Goal: Task Accomplishment & Management: Complete application form

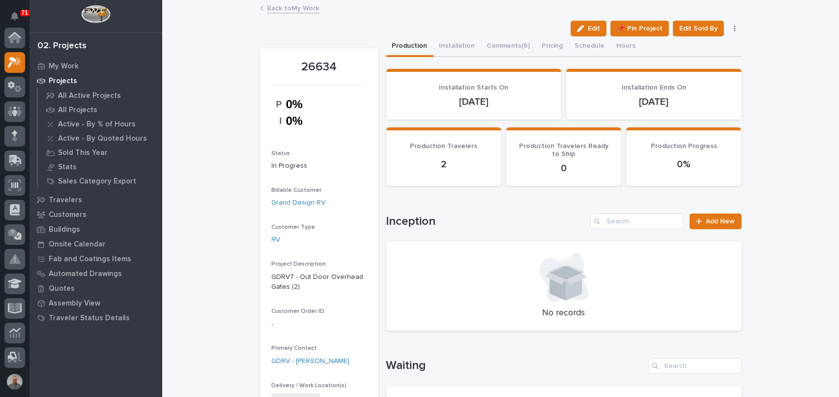
scroll to position [25, 0]
click at [66, 64] on p "My Work" at bounding box center [64, 66] width 30 height 9
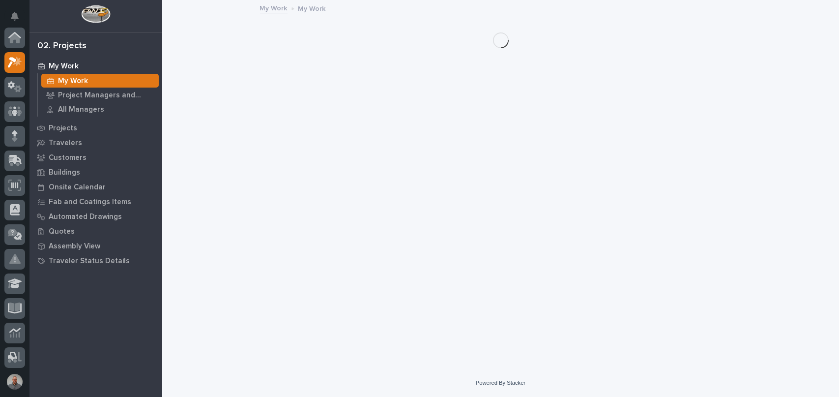
scroll to position [25, 0]
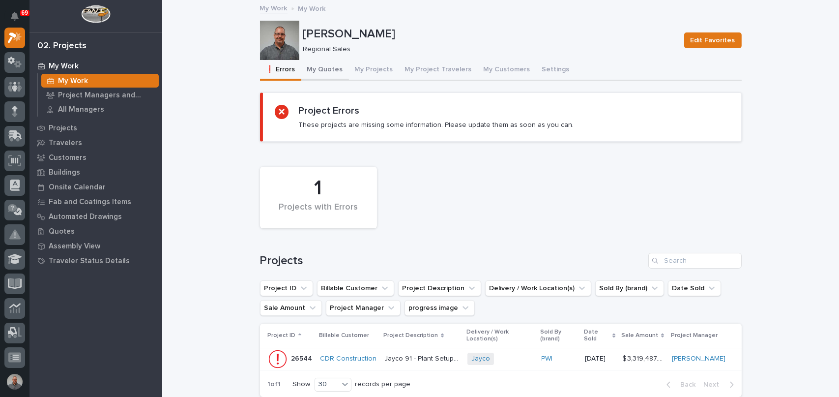
click at [318, 66] on button "My Quotes" at bounding box center [325, 70] width 48 height 21
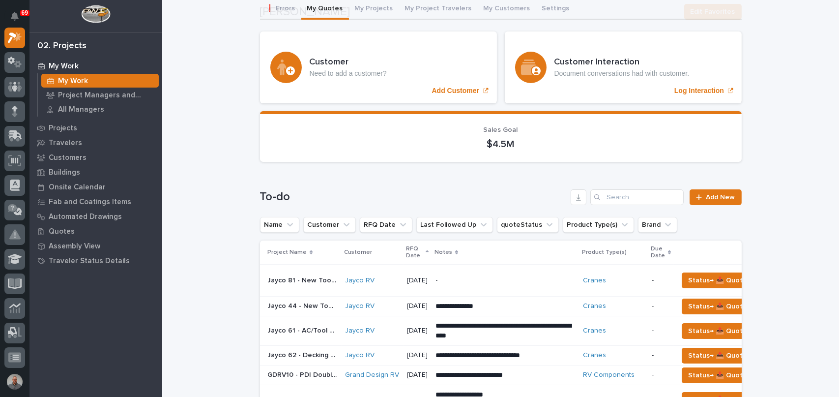
scroll to position [197, 0]
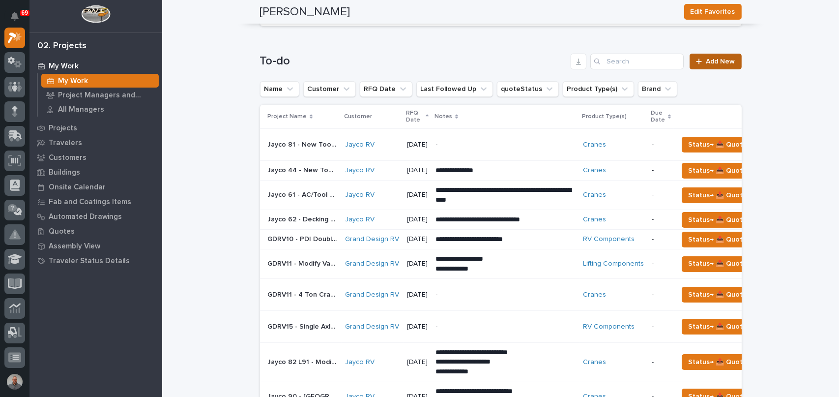
click at [716, 58] on span "Add New" at bounding box center [720, 61] width 29 height 7
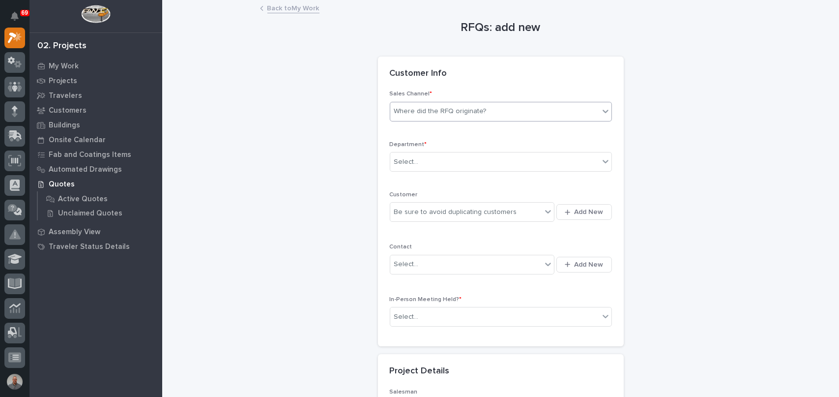
click at [495, 113] on div "Where did the RFQ originate?" at bounding box center [494, 111] width 209 height 16
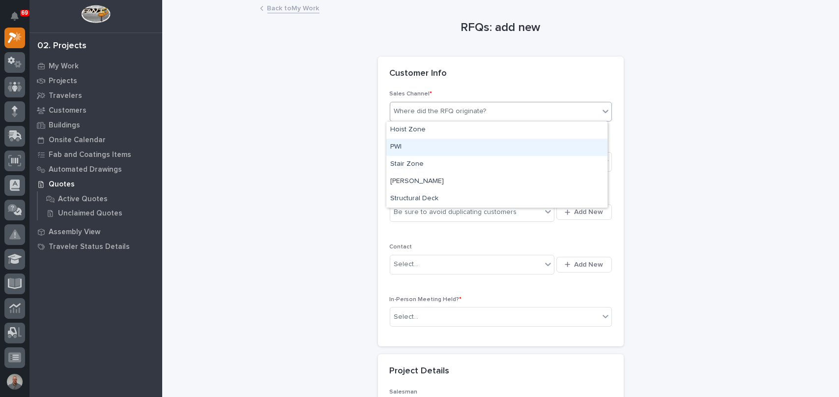
click at [487, 151] on div "PWI" at bounding box center [496, 147] width 221 height 17
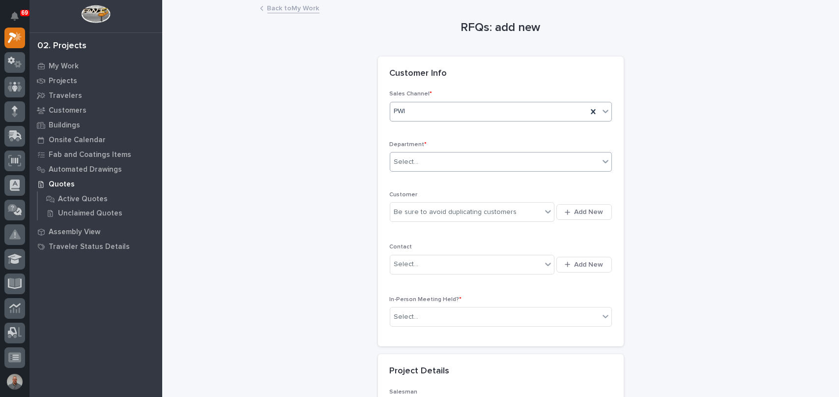
click at [482, 161] on div "Select..." at bounding box center [494, 162] width 209 height 16
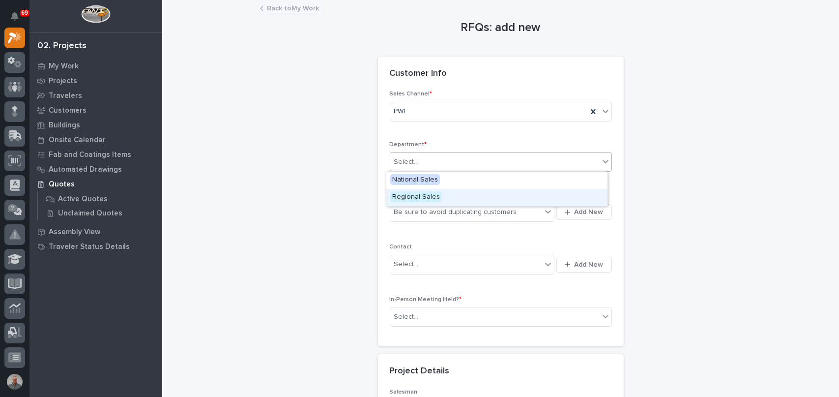
click at [471, 197] on div "Regional Sales" at bounding box center [496, 197] width 221 height 17
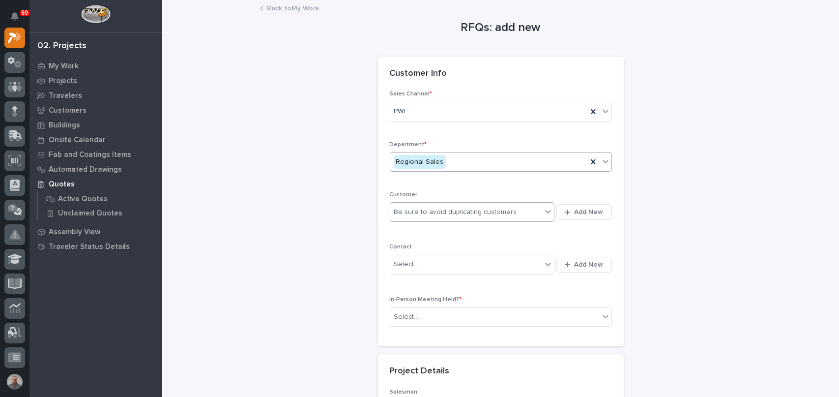
click at [473, 216] on div "Be sure to avoid duplicating customers" at bounding box center [455, 212] width 123 height 10
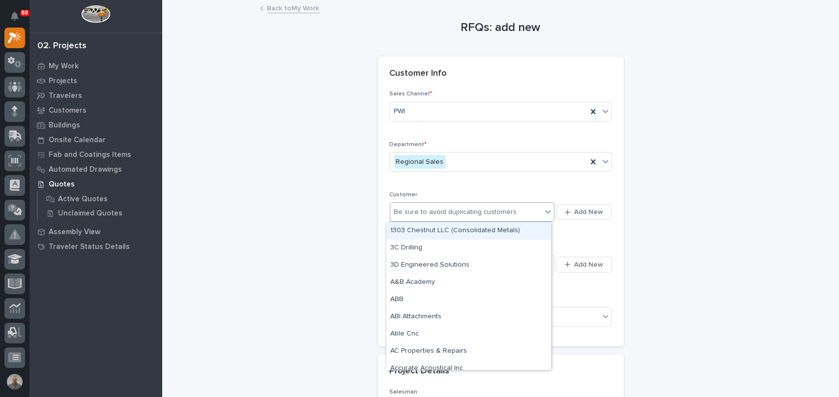
click at [484, 210] on div "Be sure to avoid duplicating customers" at bounding box center [455, 212] width 123 height 10
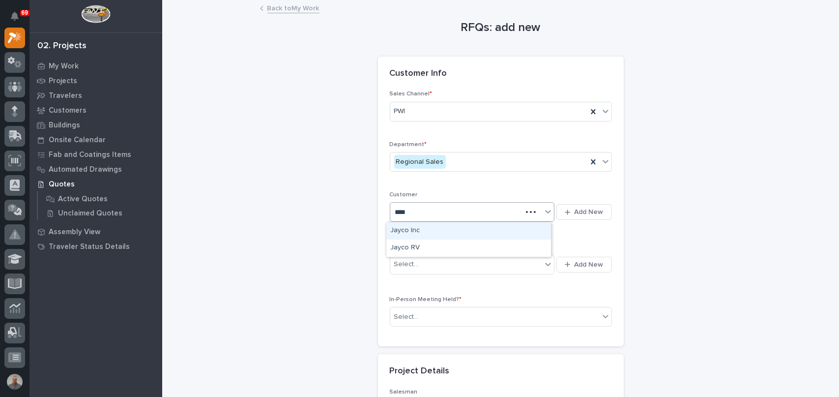
type input "*****"
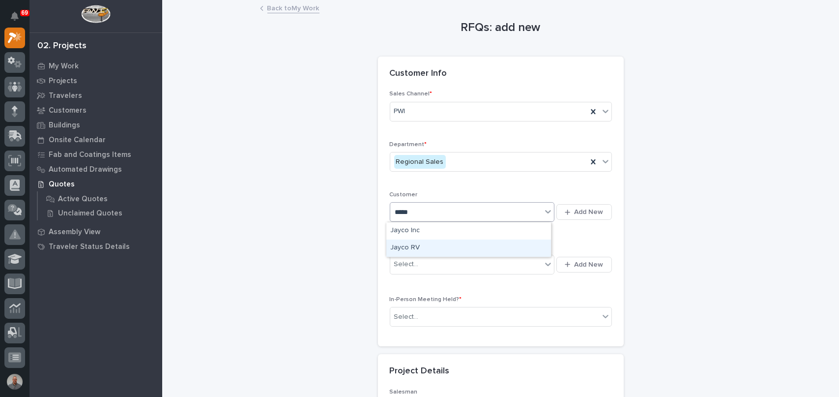
click at [442, 246] on div "Jayco RV" at bounding box center [468, 247] width 165 height 17
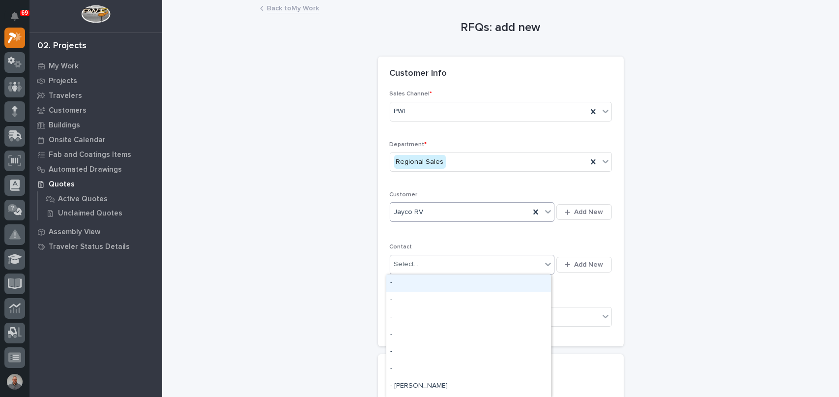
click at [434, 268] on div "Select..." at bounding box center [466, 264] width 152 height 16
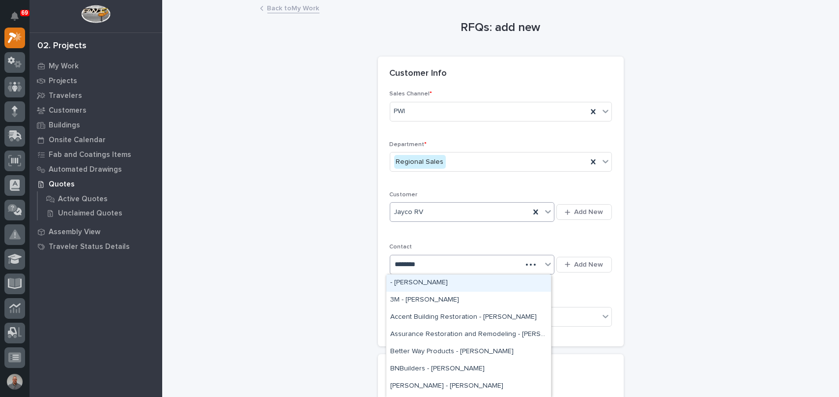
type input "*********"
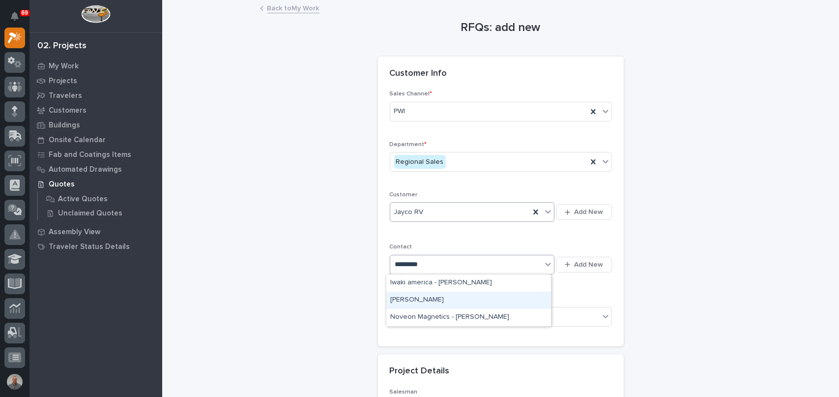
click at [448, 298] on div "[PERSON_NAME]" at bounding box center [468, 299] width 165 height 17
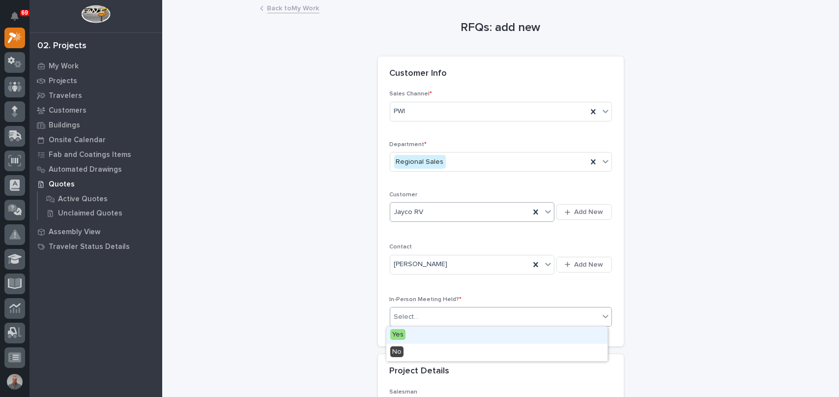
click at [459, 315] on div "Select..." at bounding box center [494, 317] width 209 height 16
click at [425, 337] on div "Yes" at bounding box center [496, 334] width 221 height 17
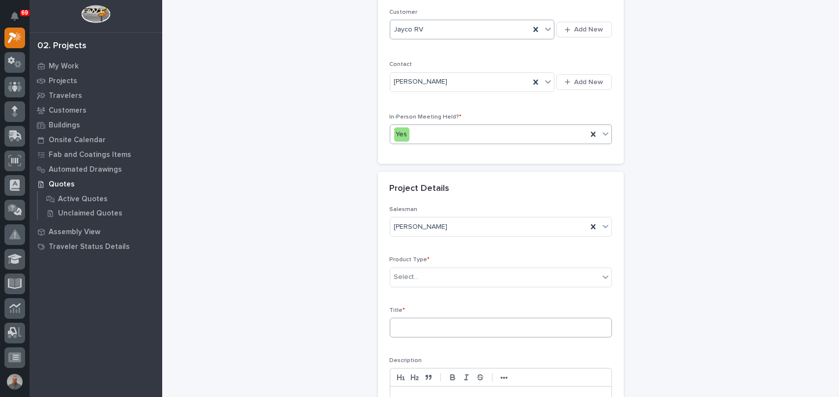
scroll to position [197, 0]
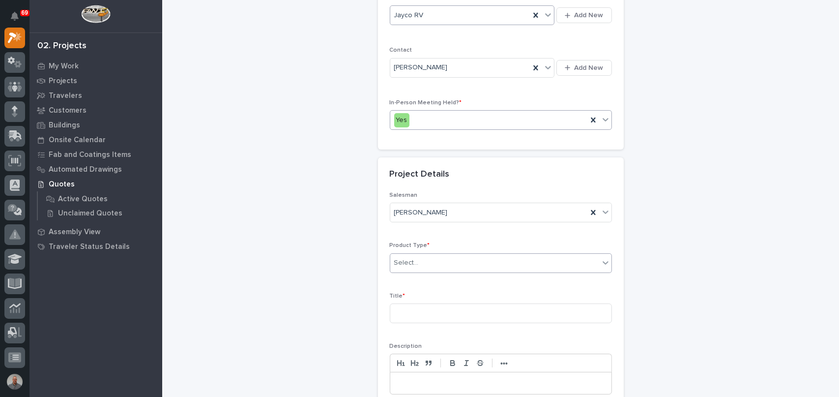
click at [434, 265] on div "Select..." at bounding box center [494, 263] width 209 height 16
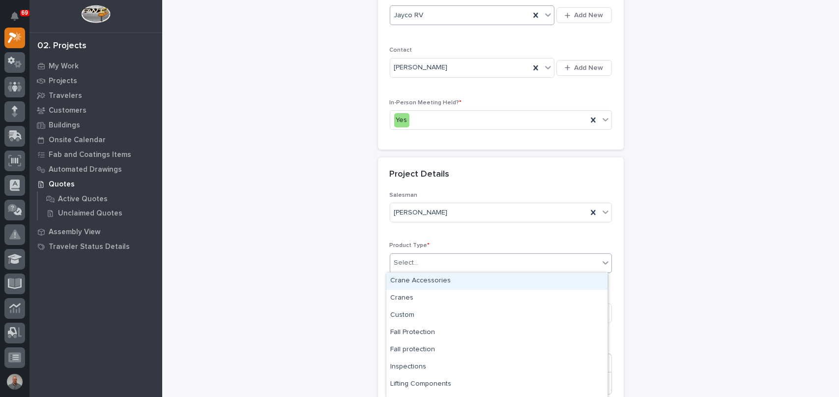
click at [431, 281] on div "Crane Accessories" at bounding box center [496, 280] width 221 height 17
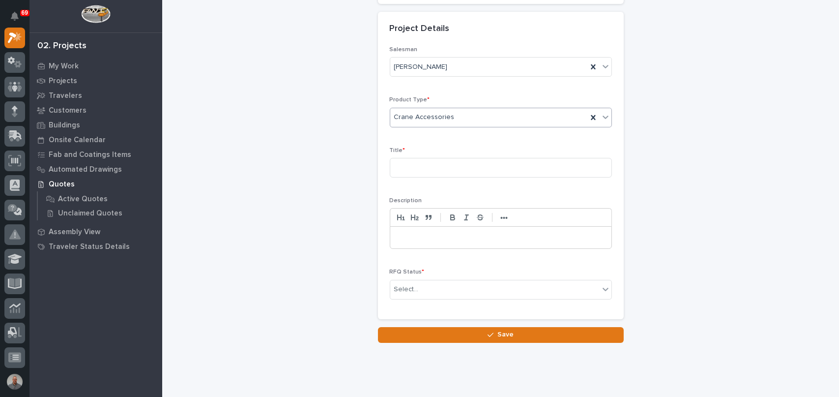
scroll to position [364, 0]
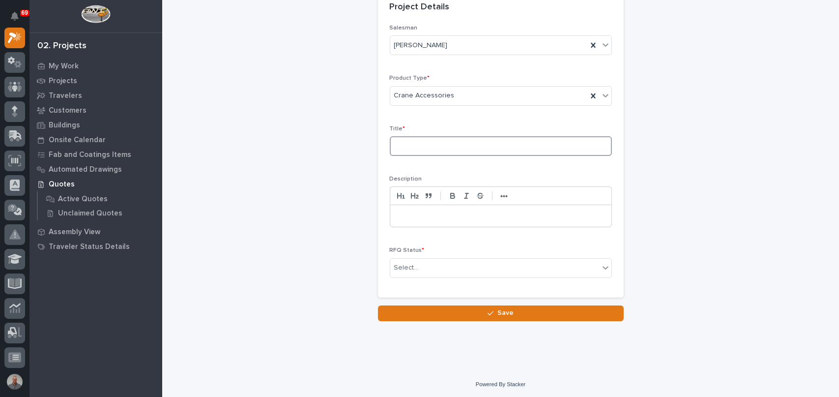
click at [417, 146] on input at bounding box center [501, 146] width 222 height 20
click at [417, 141] on input at bounding box center [501, 146] width 222 height 20
paste input "Replacement Hoists"
click at [396, 144] on input "Replacement Hoists" at bounding box center [501, 146] width 222 height 20
type input "Jayco RV - Replacement Hoists"
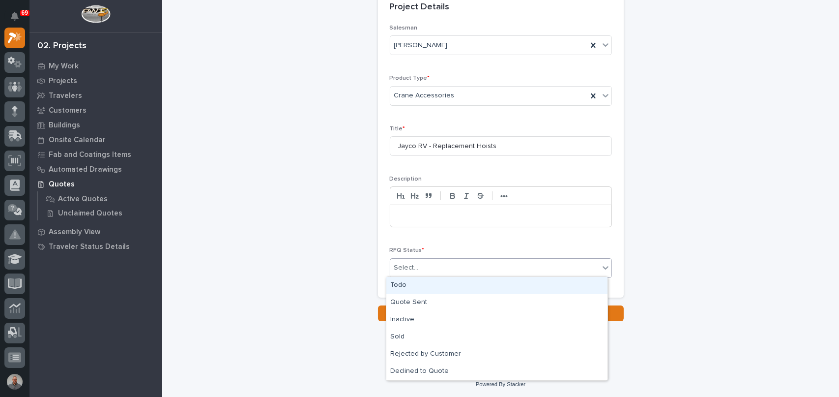
click at [427, 268] on div "Select..." at bounding box center [494, 268] width 209 height 16
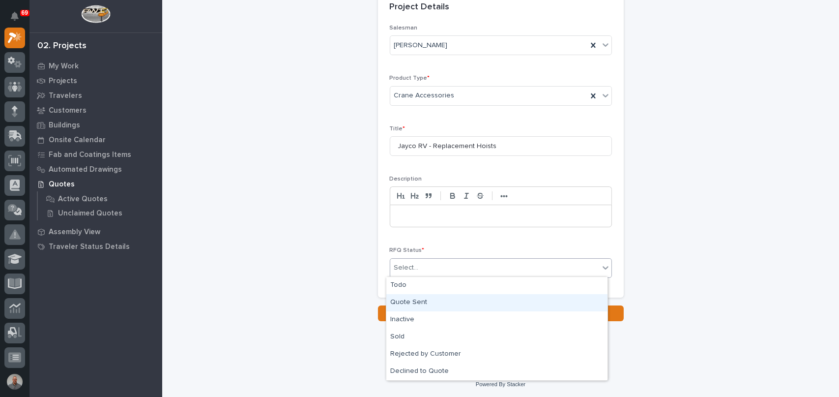
click at [422, 302] on div "Quote Sent" at bounding box center [496, 302] width 221 height 17
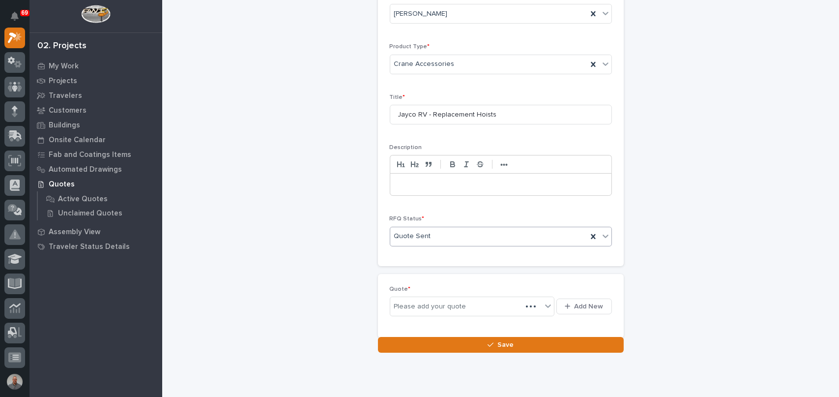
scroll to position [400, 0]
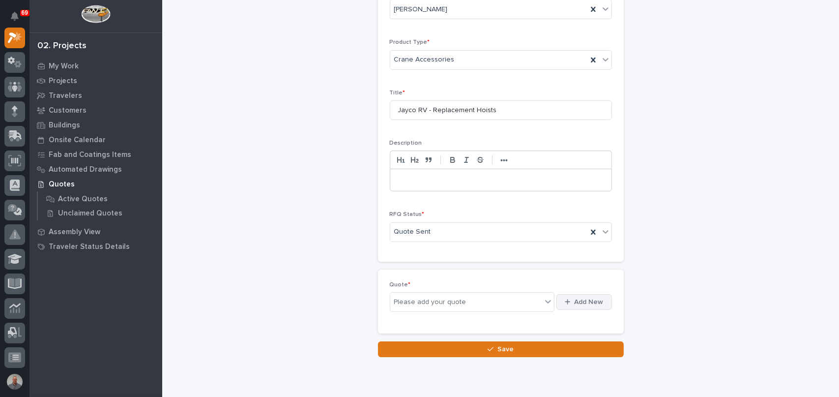
click at [570, 300] on div "button" at bounding box center [569, 301] width 9 height 6
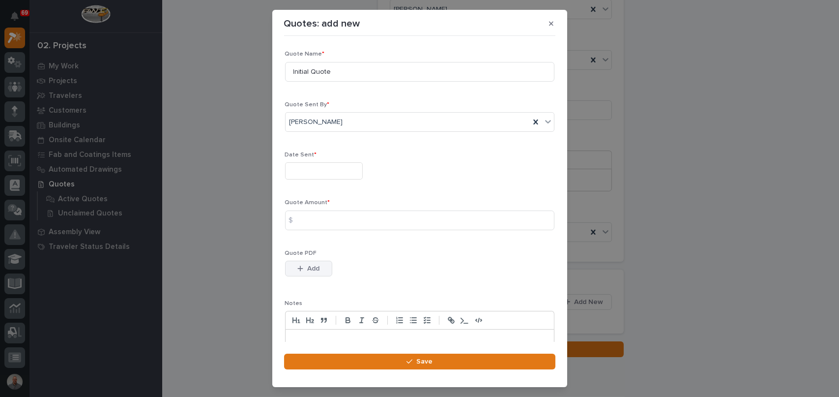
click at [304, 271] on div "button" at bounding box center [302, 268] width 10 height 7
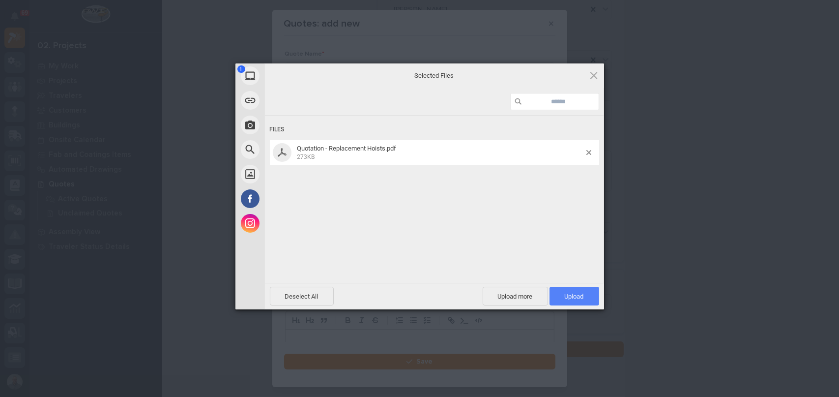
click at [563, 290] on span "Upload 1" at bounding box center [574, 296] width 50 height 19
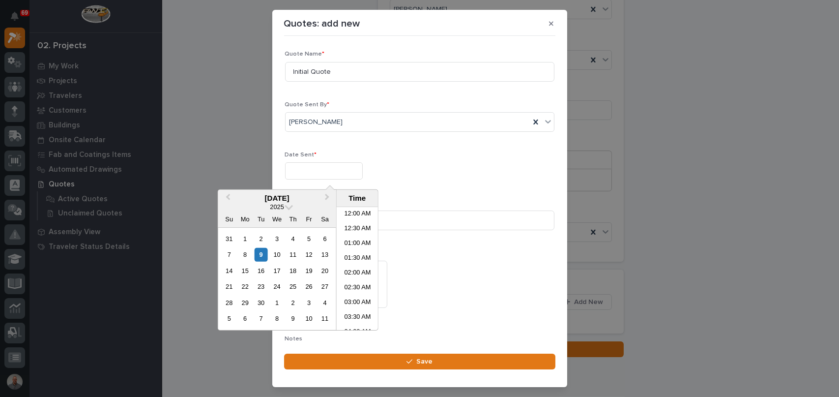
click at [324, 173] on input "text" at bounding box center [324, 170] width 78 height 17
click at [247, 253] on div "8" at bounding box center [244, 254] width 13 height 13
type input "**********"
click at [432, 251] on p "Quote PDF" at bounding box center [419, 253] width 269 height 7
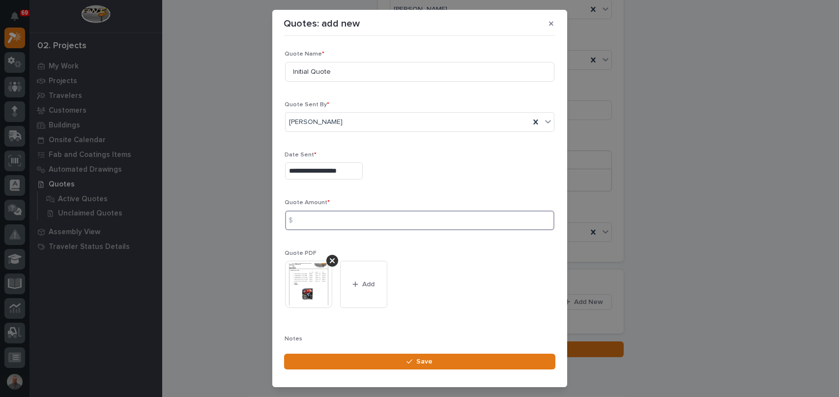
click at [374, 224] on input at bounding box center [419, 220] width 269 height 20
click at [329, 214] on input at bounding box center [419, 220] width 269 height 20
paste input "290674"
type input "290674"
click at [399, 298] on div "This file cannot be opened Download File Add" at bounding box center [419, 287] width 269 height 55
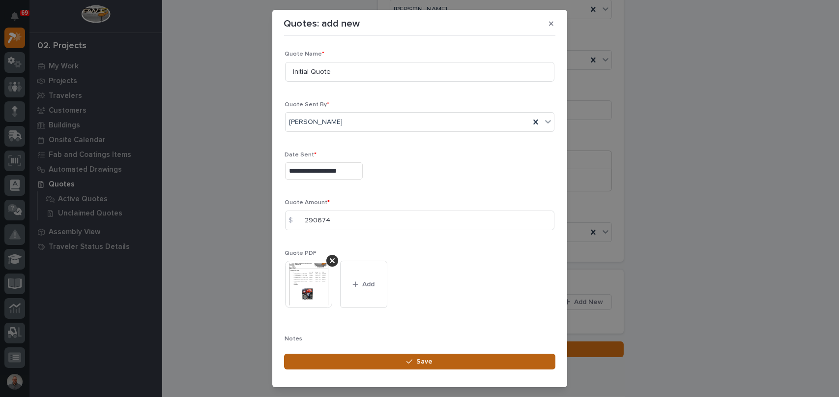
click at [409, 359] on icon "button" at bounding box center [409, 361] width 6 height 7
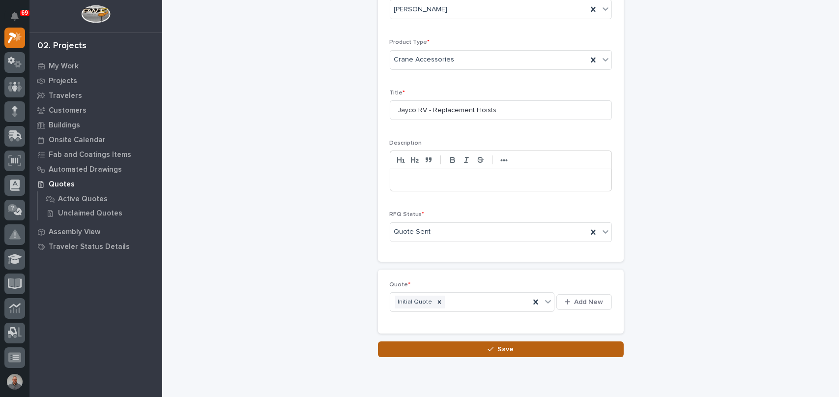
click at [505, 345] on span "Save" at bounding box center [505, 349] width 16 height 9
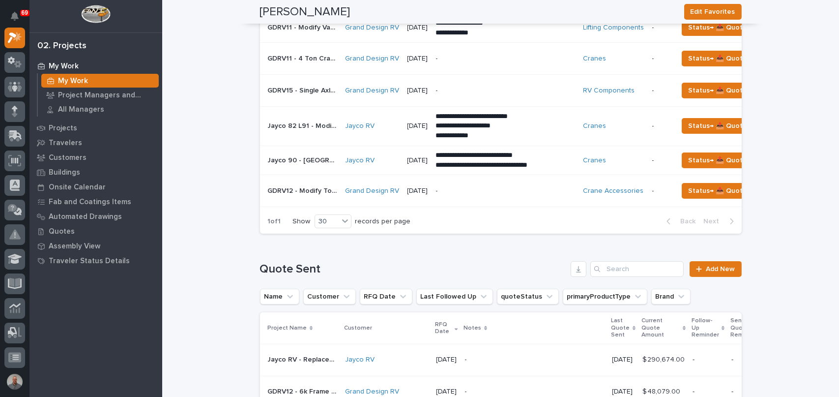
scroll to position [442, 0]
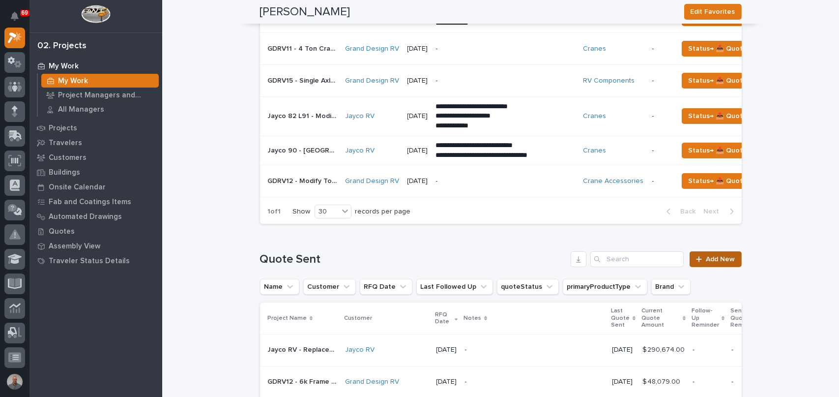
click at [723, 262] on span "Add New" at bounding box center [720, 259] width 29 height 7
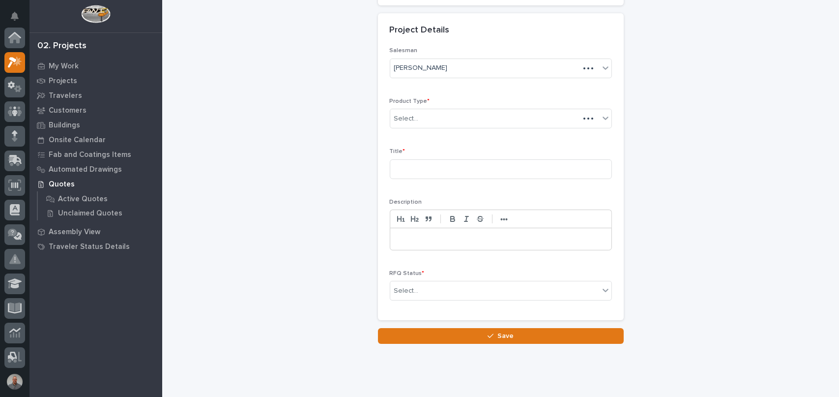
scroll to position [25, 0]
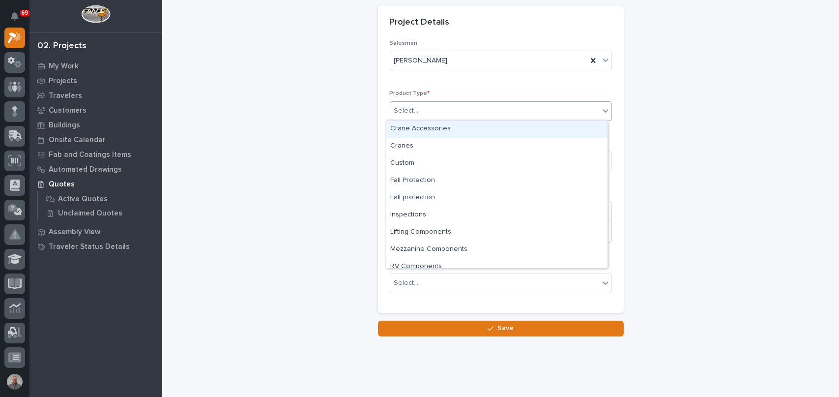
click at [423, 109] on div "Select..." at bounding box center [494, 111] width 209 height 16
click at [429, 129] on div "Crane Accessories" at bounding box center [496, 128] width 221 height 17
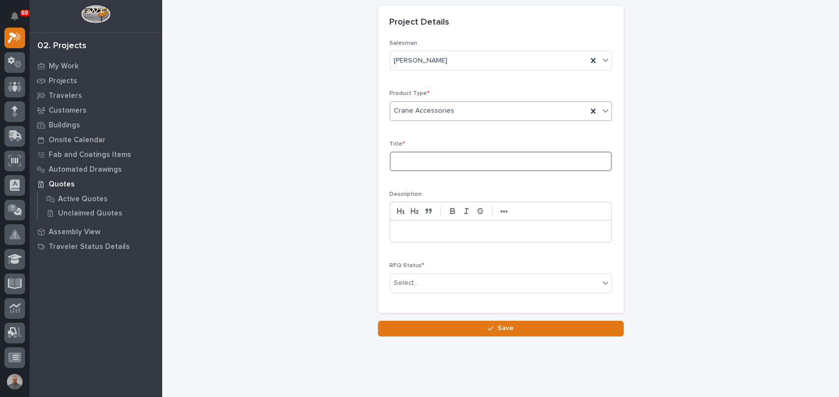
click at [431, 161] on input at bounding box center [501, 161] width 222 height 20
paste input "Quotation - Replacement Hoists Non Inventory R1"
drag, startPoint x: 424, startPoint y: 159, endPoint x: 382, endPoint y: 161, distance: 41.8
click at [382, 161] on div "Salesman [PERSON_NAME] Product Type * Crane Accessories Title * Quotation - Rep…" at bounding box center [501, 176] width 246 height 273
type input "Jayco RV - Replacement Hoists Non Inventory R1"
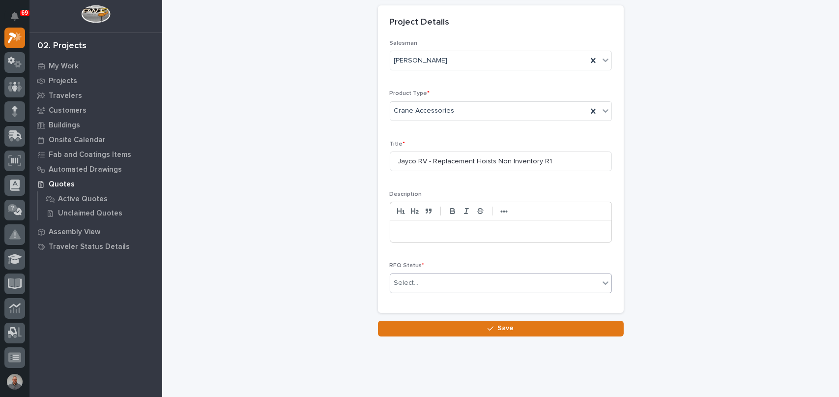
click at [427, 283] on div "Select..." at bounding box center [494, 283] width 209 height 16
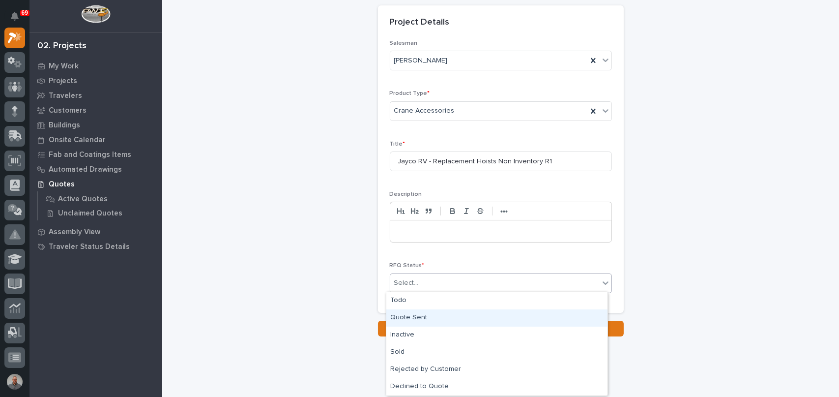
click at [430, 316] on div "Quote Sent" at bounding box center [496, 317] width 221 height 17
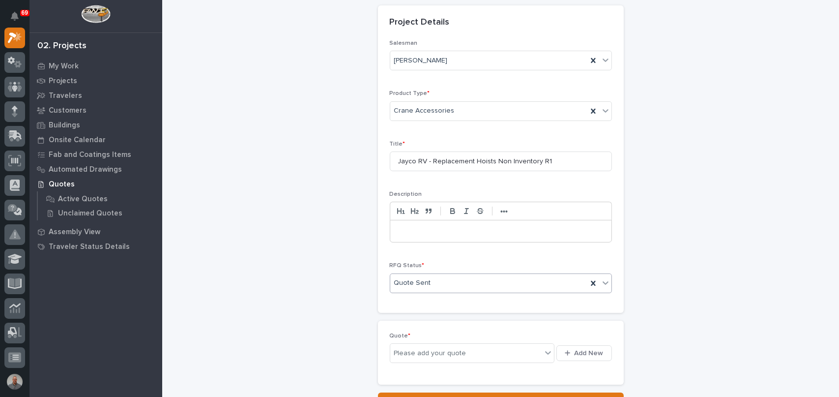
scroll to position [435, 0]
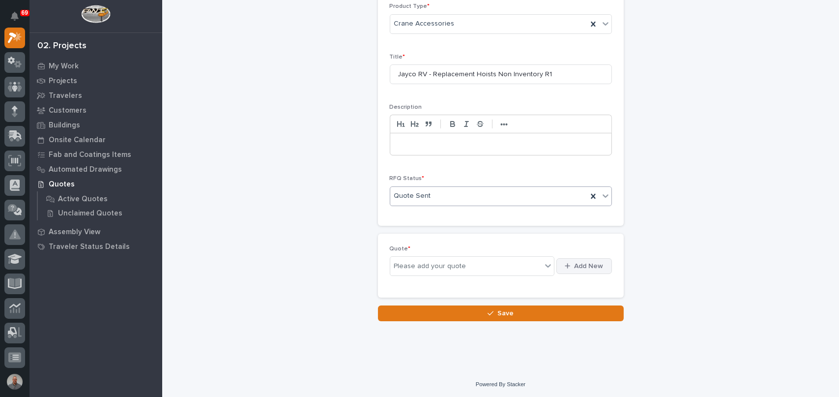
click at [579, 261] on span "Add New" at bounding box center [589, 265] width 29 height 9
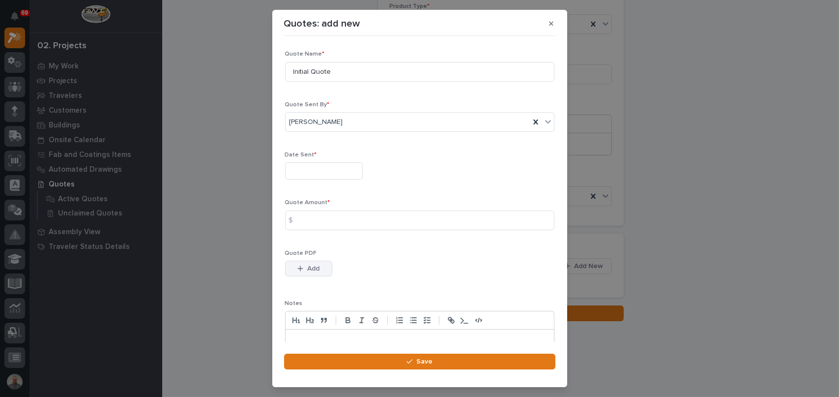
click at [315, 270] on span "Add" at bounding box center [313, 268] width 12 height 9
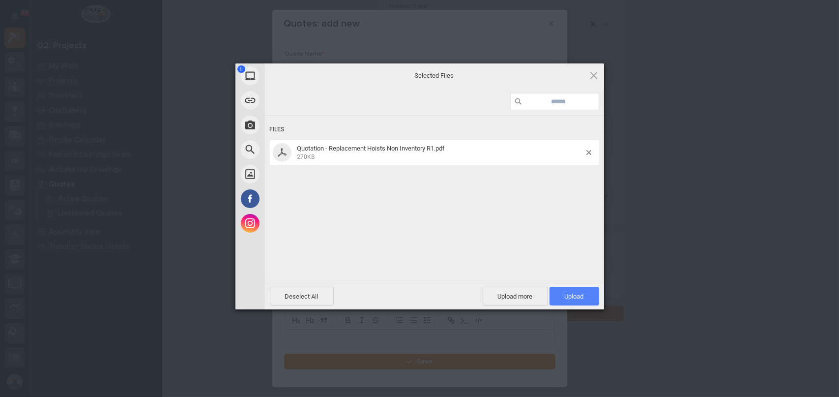
click at [570, 293] on span "Upload 1" at bounding box center [574, 295] width 19 height 7
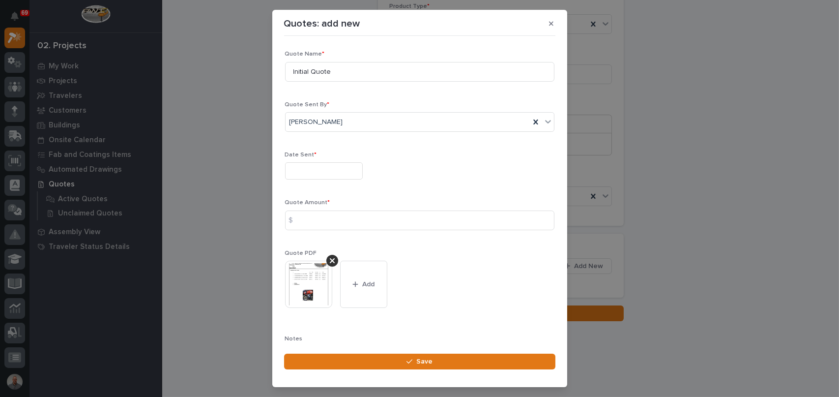
click at [354, 171] on input "text" at bounding box center [324, 170] width 78 height 17
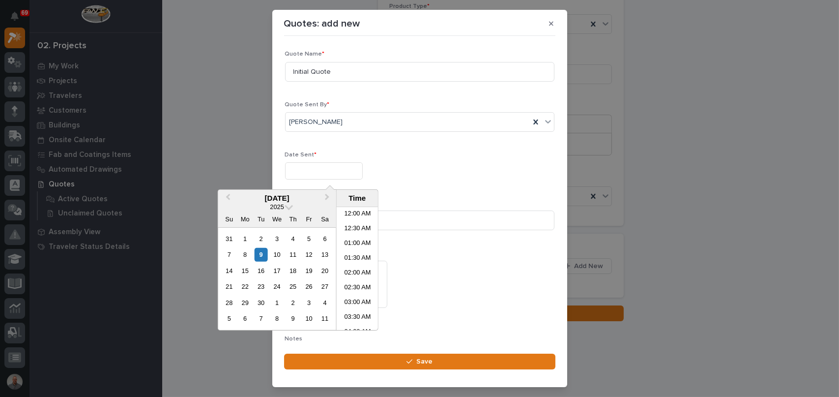
scroll to position [285, 0]
click at [261, 255] on div "9" at bounding box center [261, 254] width 13 height 13
type input "**********"
click at [262, 254] on div "9" at bounding box center [261, 254] width 13 height 13
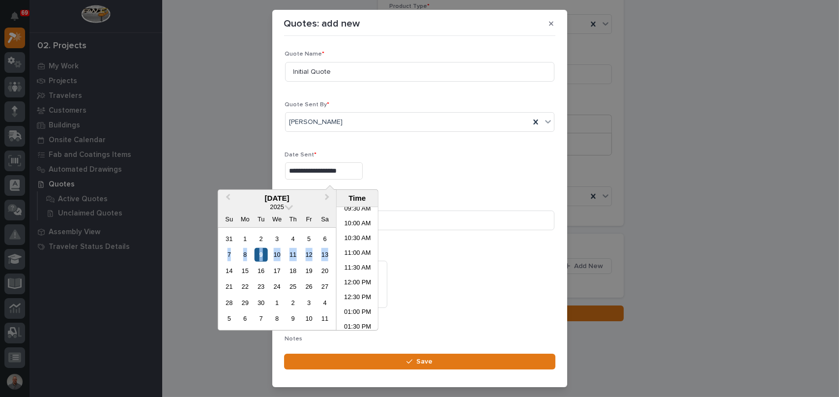
click at [264, 253] on div "9" at bounding box center [261, 254] width 13 height 13
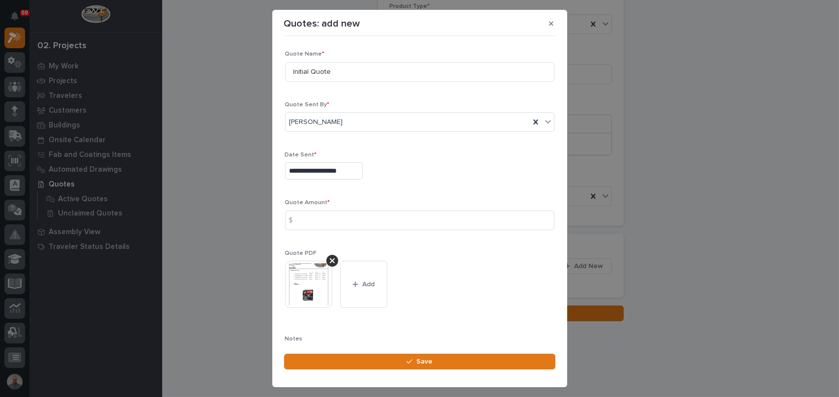
click at [426, 278] on div "This file cannot be opened Download File Add" at bounding box center [419, 287] width 269 height 55
click at [351, 218] on input at bounding box center [419, 220] width 269 height 20
click at [350, 219] on input at bounding box center [419, 220] width 269 height 20
paste input "232407.18"
click at [356, 222] on input "232407.18" at bounding box center [419, 220] width 269 height 20
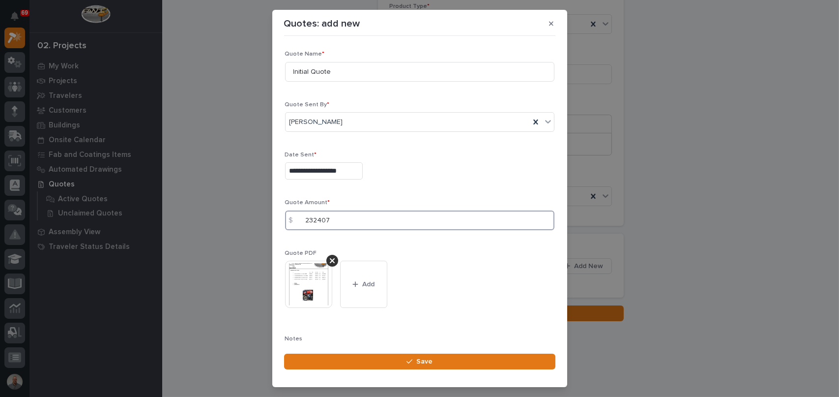
type input "232407"
click at [460, 260] on div "This file cannot be opened Download File Add" at bounding box center [419, 287] width 269 height 55
click at [425, 359] on span "Save" at bounding box center [424, 361] width 16 height 9
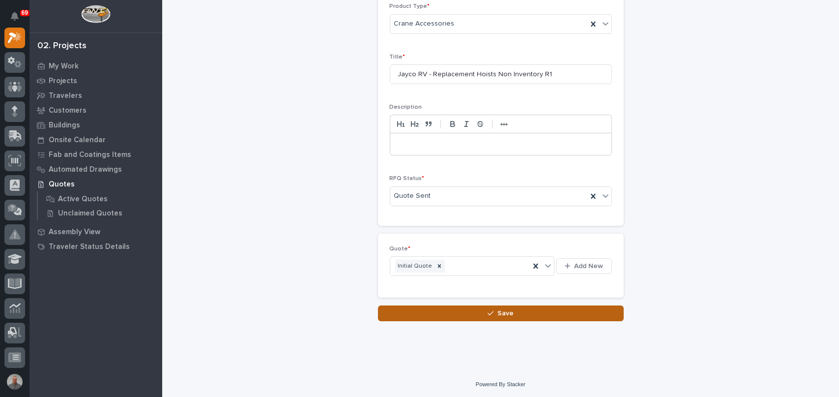
click at [478, 310] on button "Save" at bounding box center [501, 313] width 246 height 16
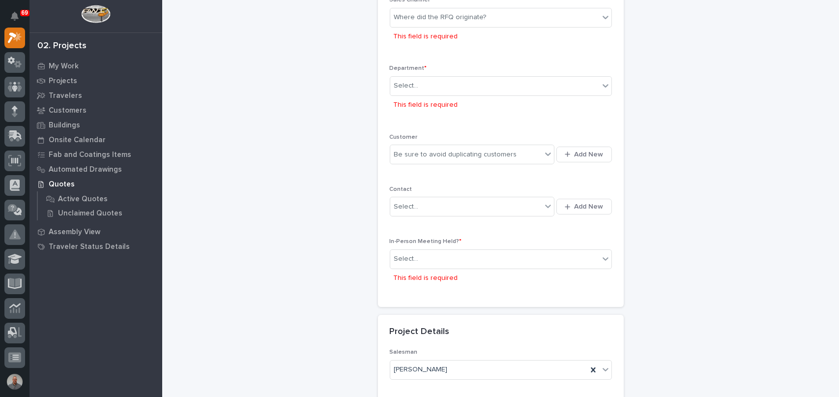
scroll to position [97, 0]
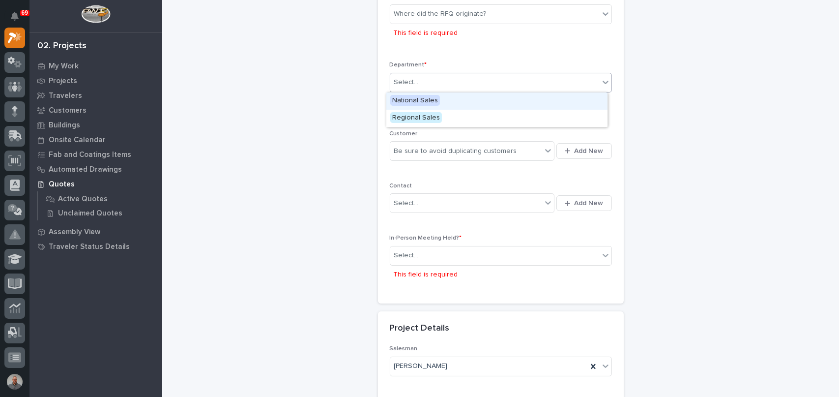
click at [417, 77] on div "Select..." at bounding box center [494, 82] width 209 height 16
click at [420, 116] on span "Regional Sales" at bounding box center [416, 117] width 52 height 11
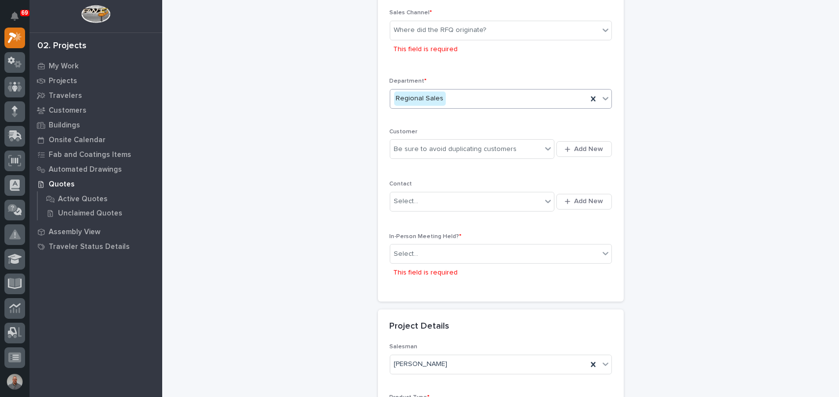
scroll to position [81, 0]
click at [470, 32] on div "Where did the RFQ originate?" at bounding box center [440, 30] width 92 height 10
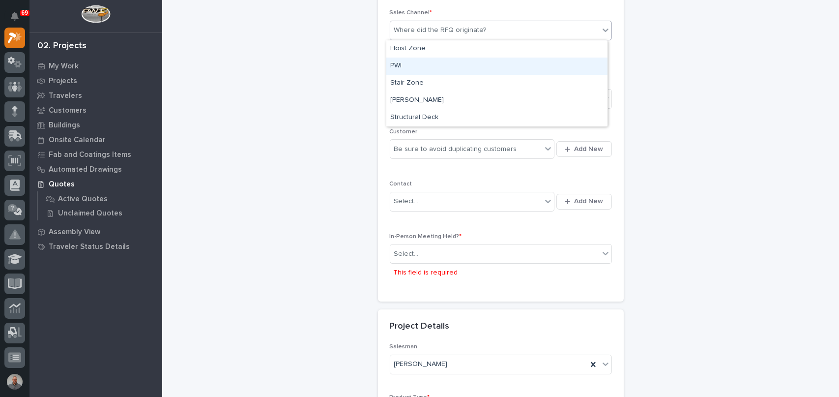
click at [452, 65] on div "PWI" at bounding box center [496, 66] width 221 height 17
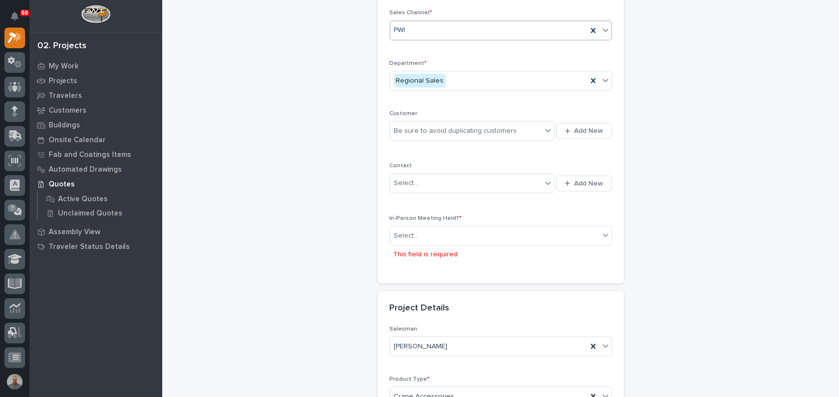
scroll to position [72, 0]
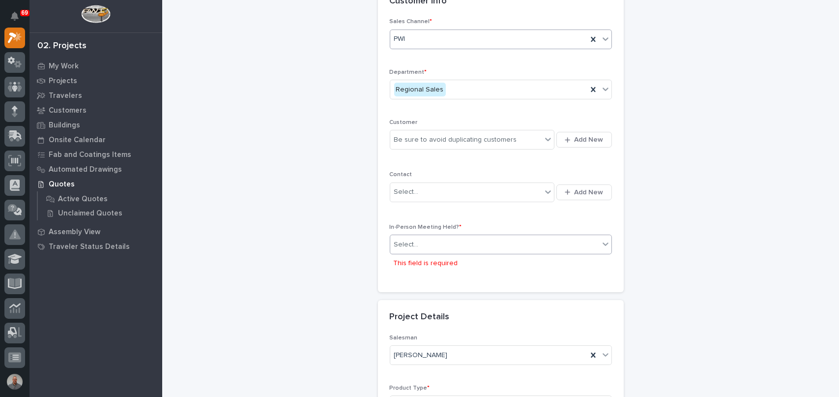
click at [446, 243] on div "Select..." at bounding box center [494, 244] width 209 height 16
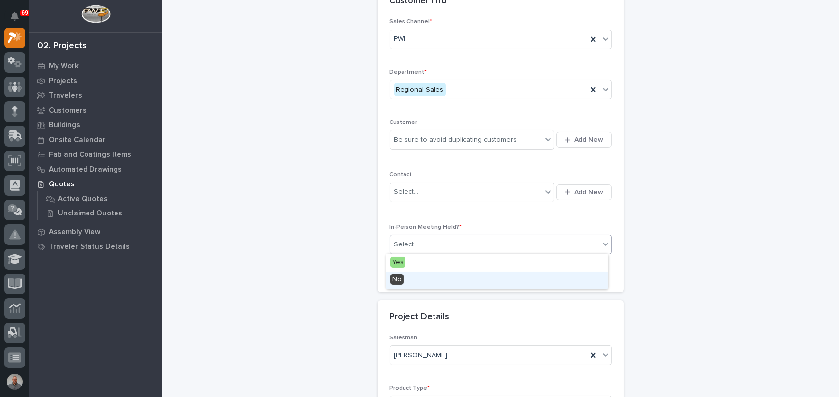
click at [440, 277] on div "No" at bounding box center [496, 279] width 221 height 17
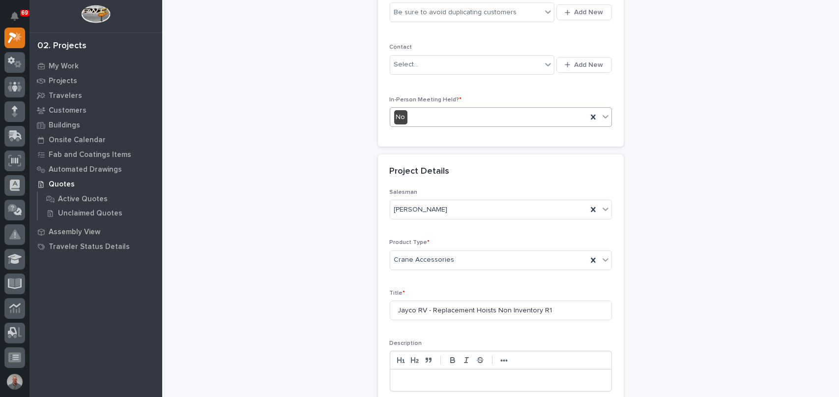
scroll to position [147, 0]
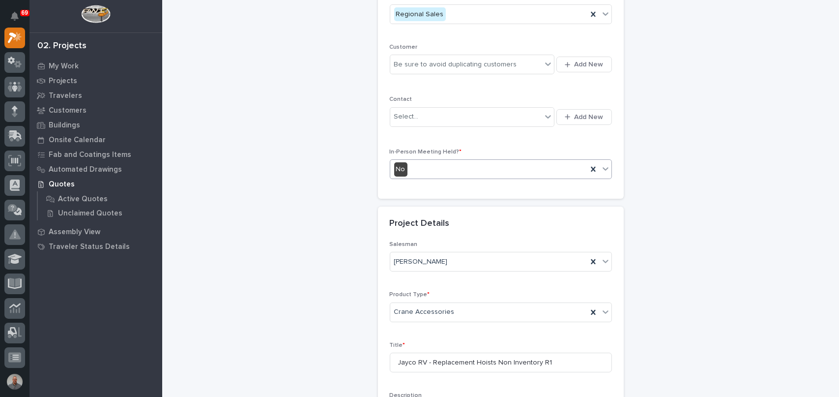
click at [429, 165] on div "No" at bounding box center [488, 169] width 197 height 16
click at [419, 187] on div "Yes" at bounding box center [496, 187] width 221 height 17
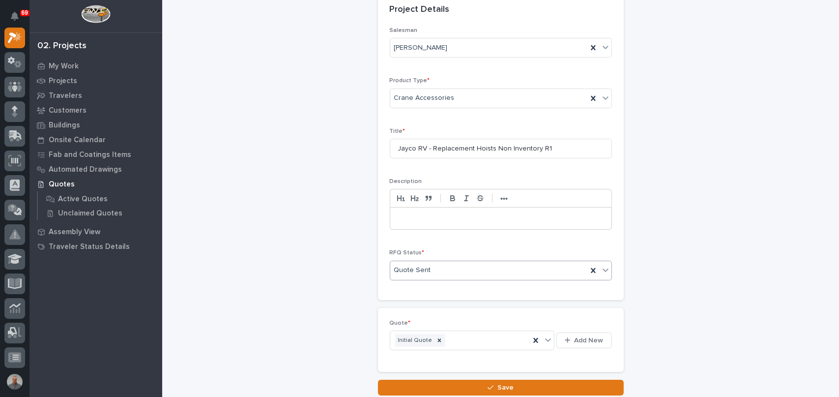
scroll to position [393, 0]
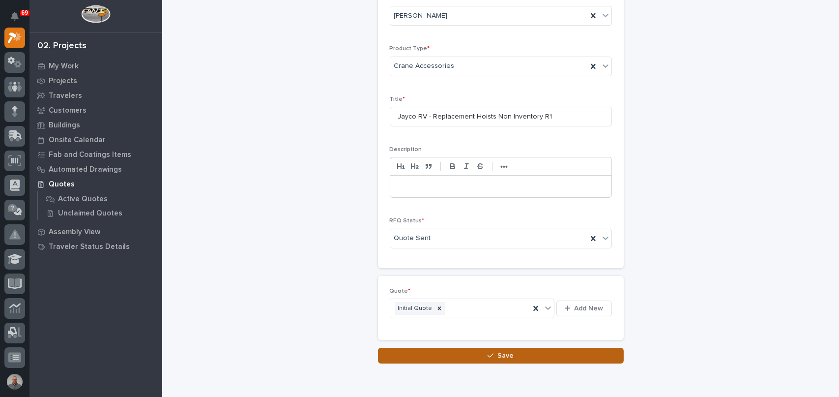
click at [462, 348] on button "Save" at bounding box center [501, 355] width 246 height 16
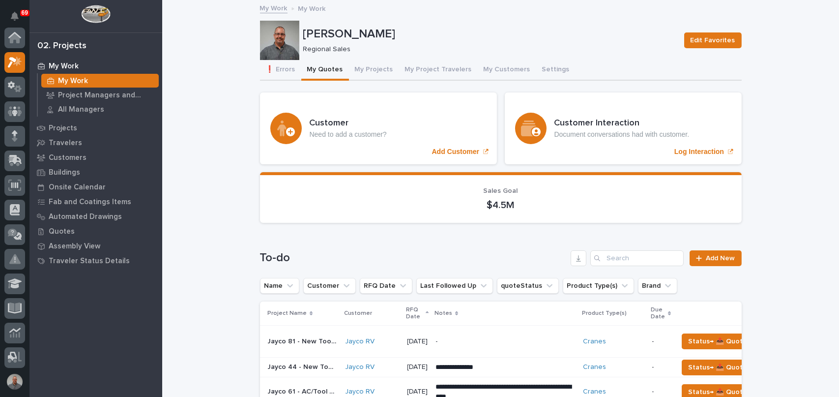
scroll to position [25, 0]
